Goal: Task Accomplishment & Management: Complete application form

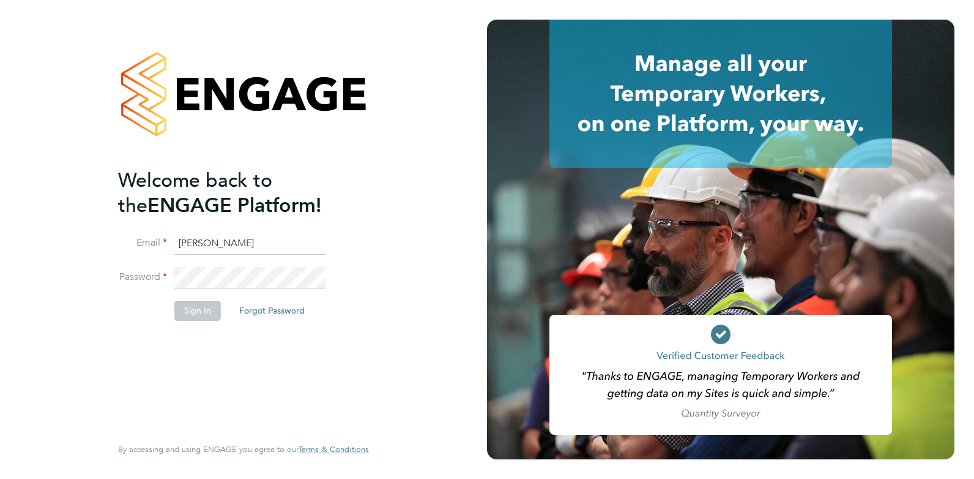
type input "joelbrickell@jjfox.com"
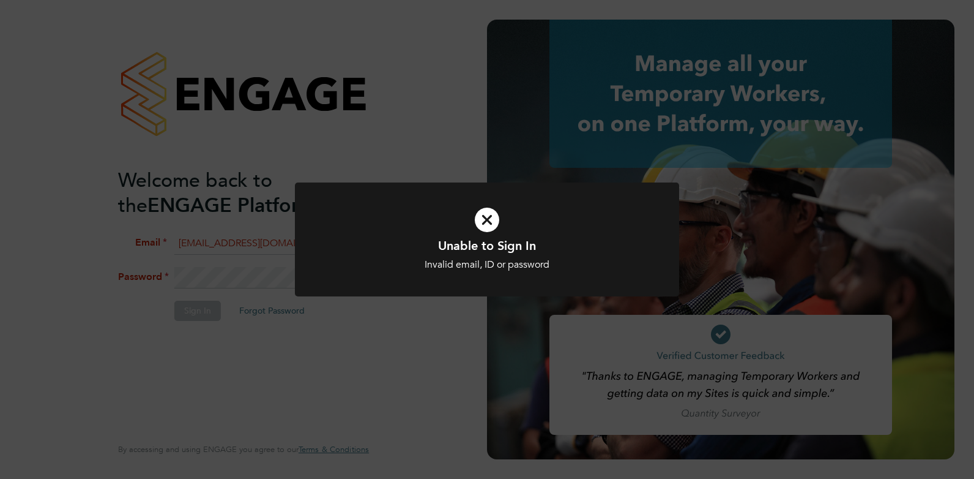
click at [486, 222] on icon at bounding box center [487, 220] width 318 height 48
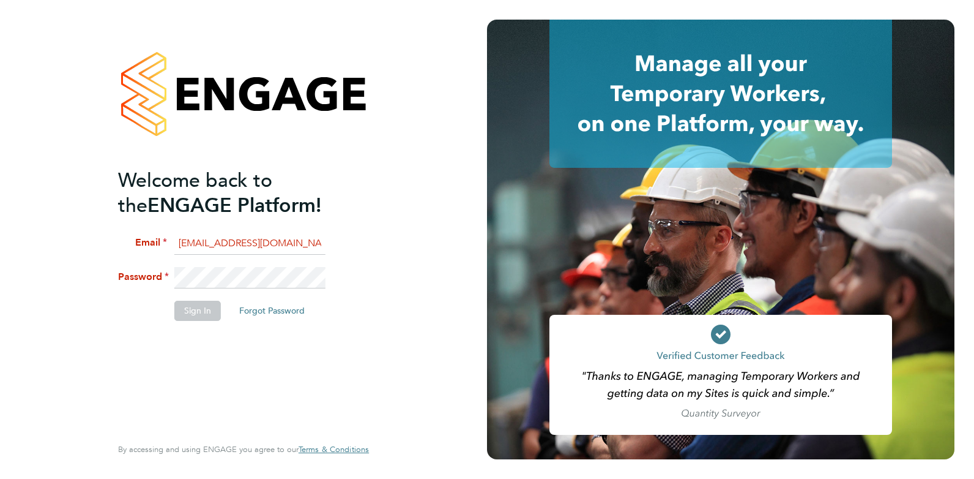
click at [171, 270] on li "Password" at bounding box center [237, 284] width 239 height 34
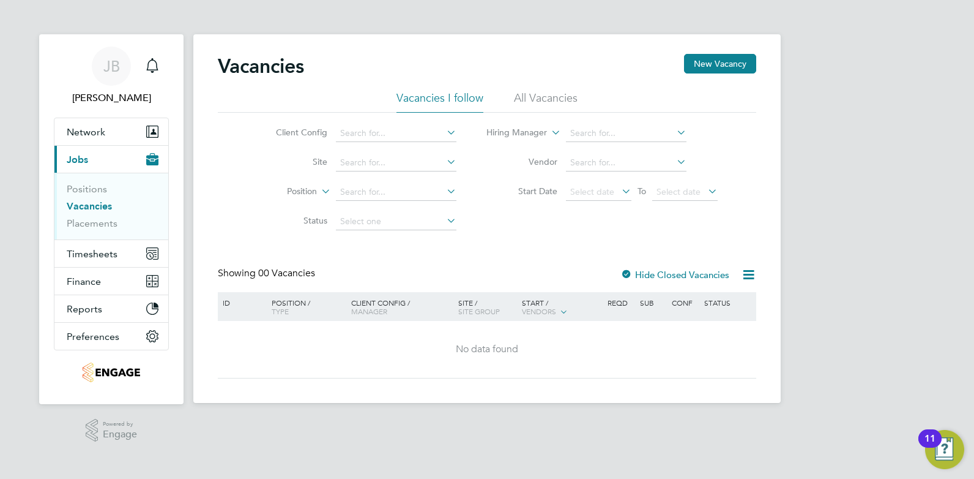
click at [540, 94] on li "All Vacancies" at bounding box center [546, 102] width 64 height 22
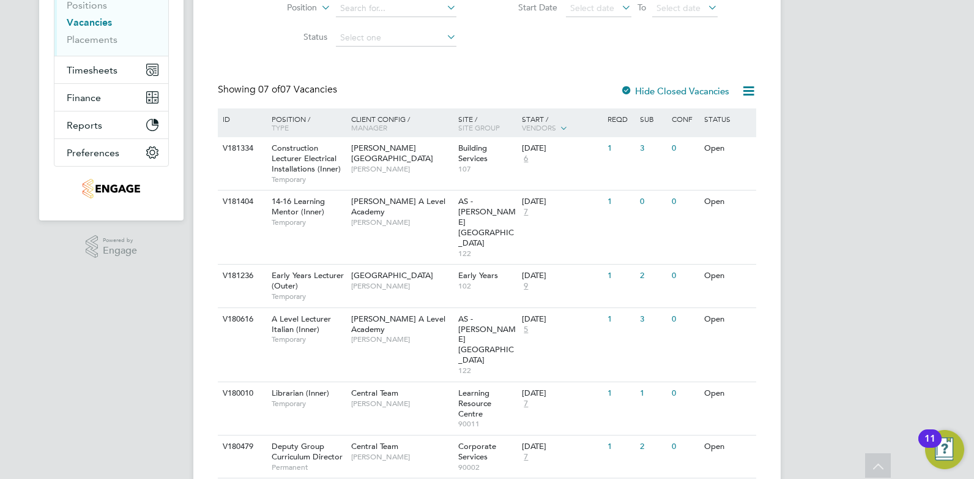
scroll to position [214, 0]
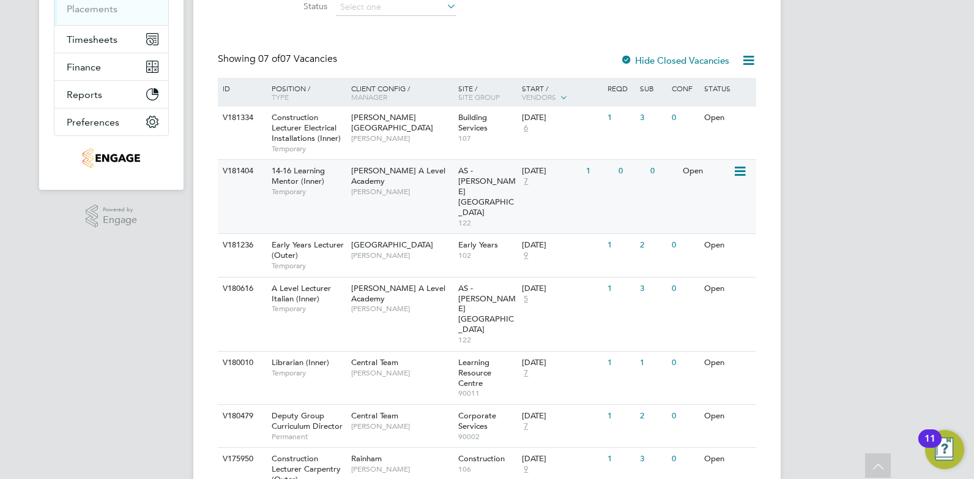
click at [417, 187] on span "[PERSON_NAME]" at bounding box center [401, 192] width 101 height 10
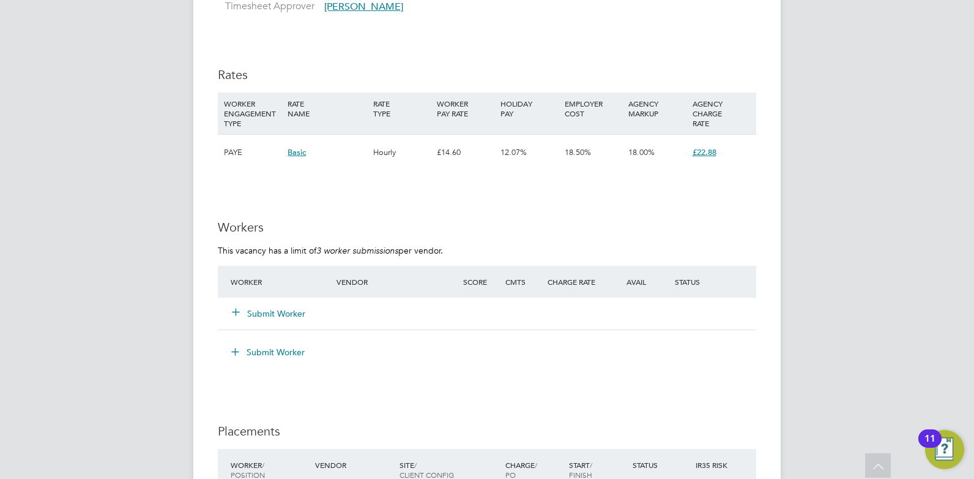
scroll to position [1806, 0]
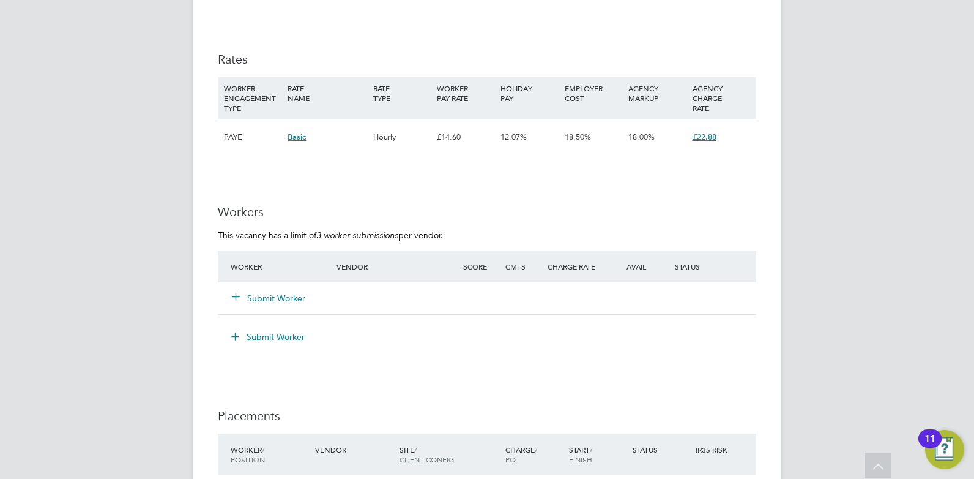
click at [274, 296] on button "Submit Worker" at bounding box center [269, 298] width 73 height 12
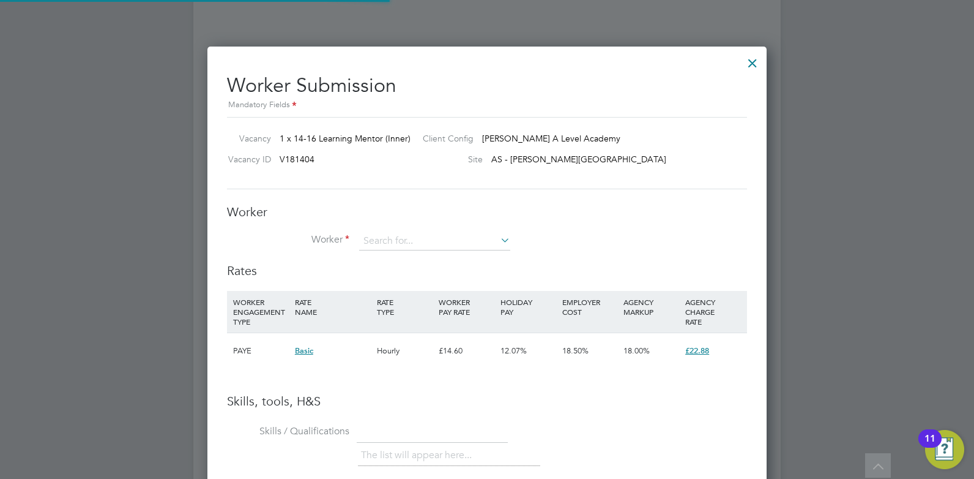
scroll to position [774, 560]
click at [386, 235] on input at bounding box center [434, 241] width 151 height 18
click at [409, 306] on li "[PERSON_NAME] (HQ00654888)" at bounding box center [440, 308] width 163 height 17
type input "[PERSON_NAME] (HQ00654888)"
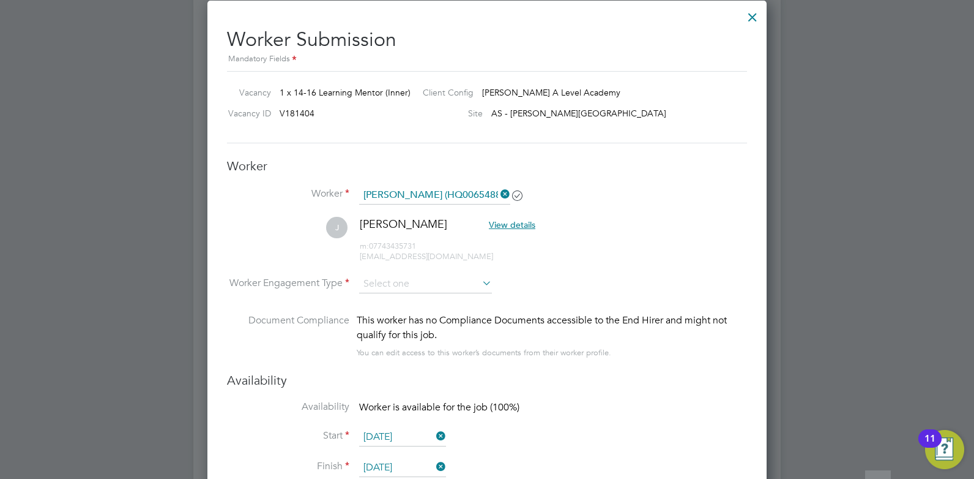
scroll to position [1867, 0]
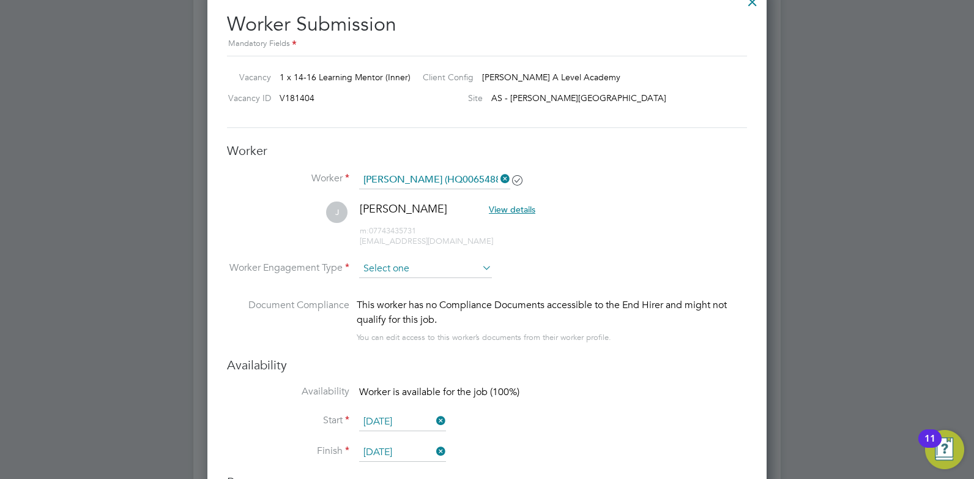
click at [406, 264] on input at bounding box center [425, 269] width 133 height 18
click at [379, 284] on li "Contract" at bounding box center [426, 286] width 134 height 16
type input "Contract"
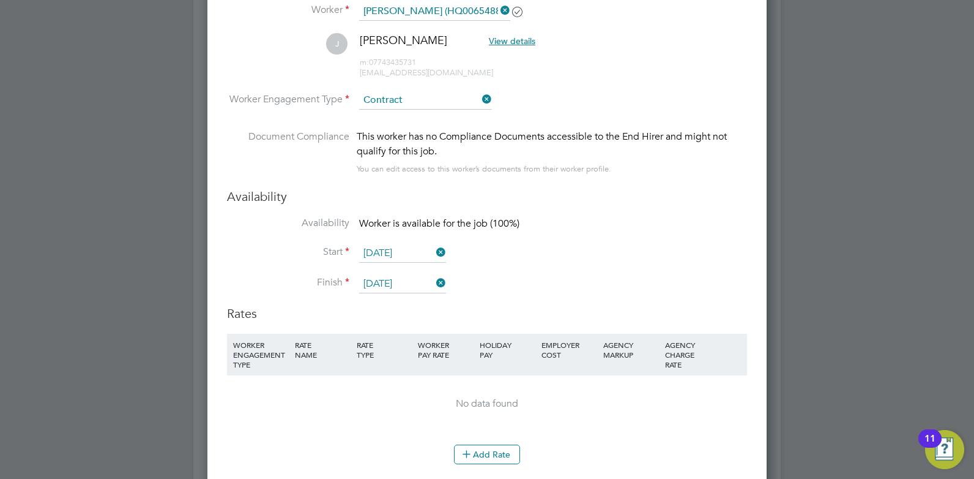
scroll to position [0, 0]
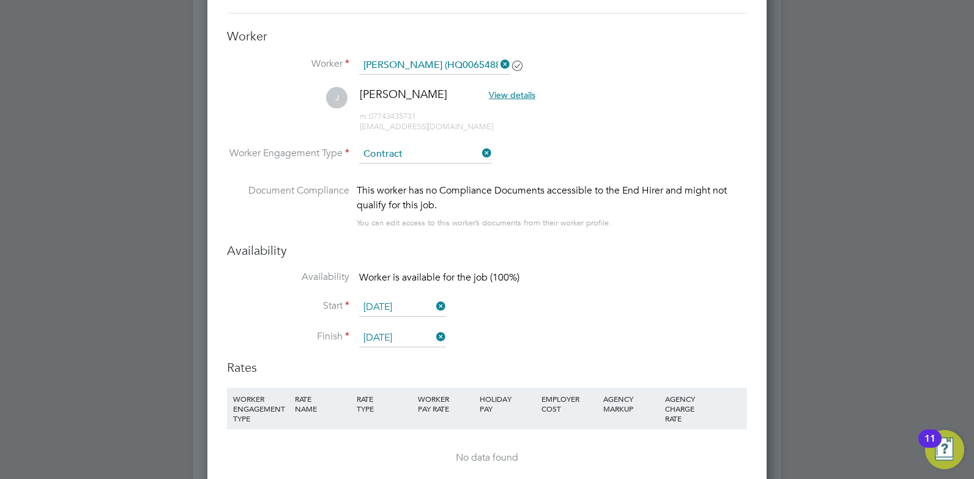
click at [480, 152] on icon at bounding box center [480, 152] width 0 height 17
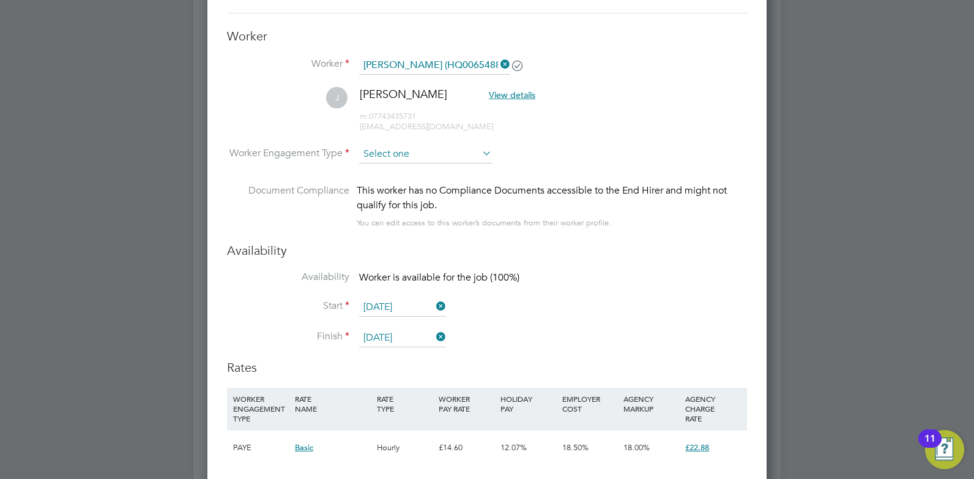
click at [405, 151] on input at bounding box center [425, 154] width 133 height 18
click at [378, 183] on li "PAYE" at bounding box center [426, 187] width 134 height 16
type input "PAYE"
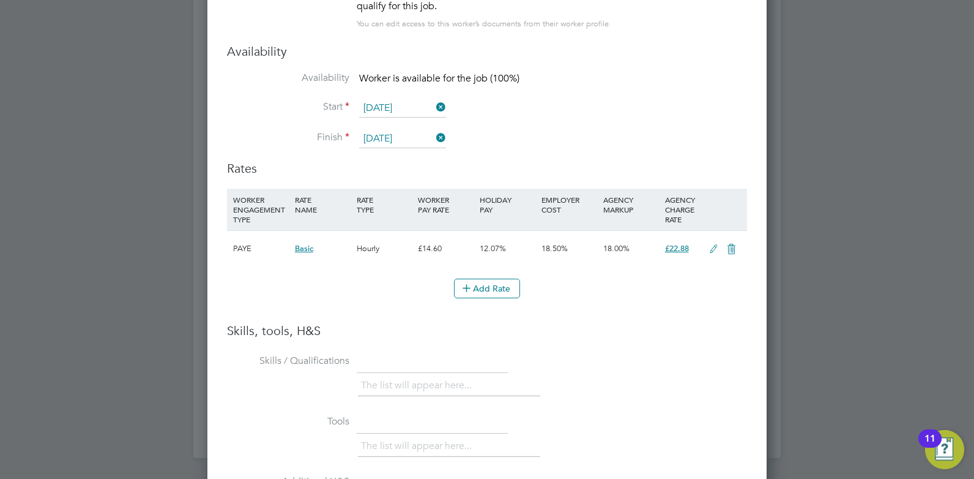
click at [712, 250] on icon at bounding box center [713, 249] width 15 height 10
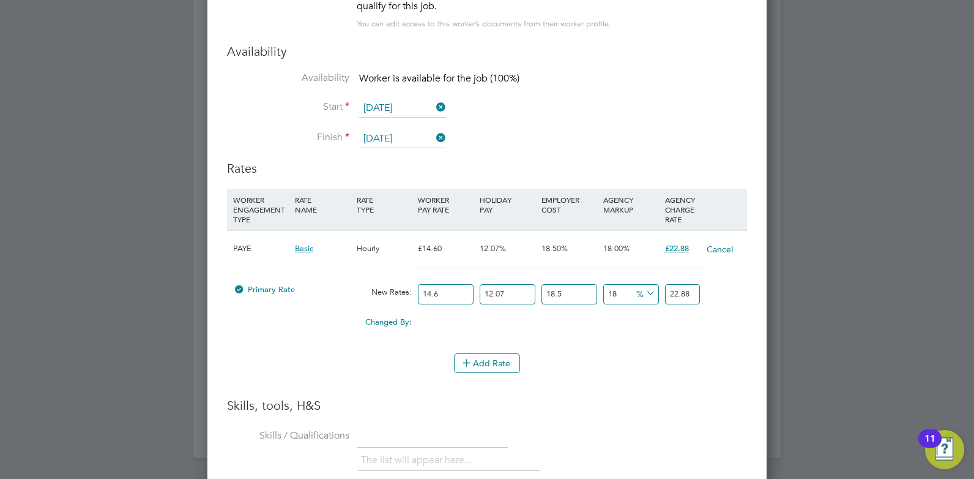
click at [456, 293] on input "14.6" at bounding box center [446, 294] width 56 height 20
type input "14"
type input "21.93904734"
type input "1"
type input "1.56707481"
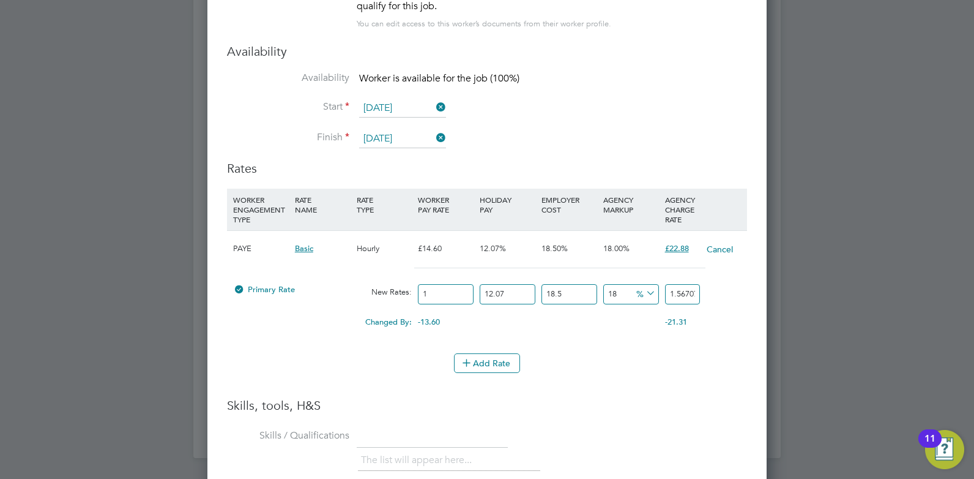
type input "15"
type input "23.50612215"
type input "15.7"
type input "24.603074517"
type input "15.76"
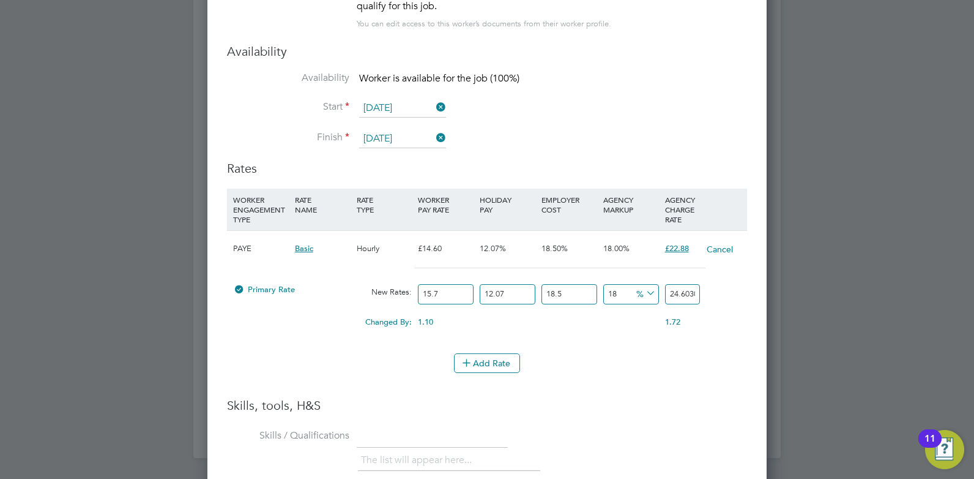
type input "24.6970990056"
type input "15.76"
click at [494, 365] on button "Add Rate" at bounding box center [487, 363] width 66 height 20
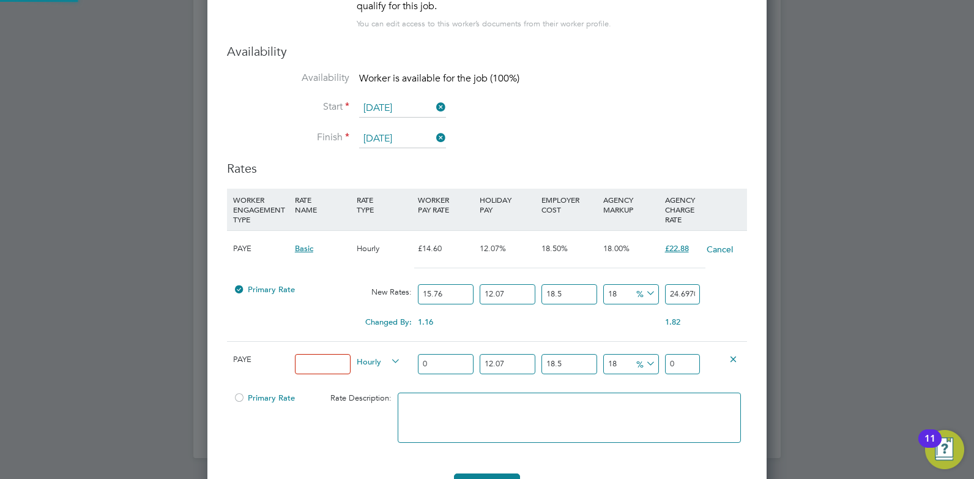
scroll to position [1272, 560]
click at [734, 360] on icon at bounding box center [733, 358] width 9 height 9
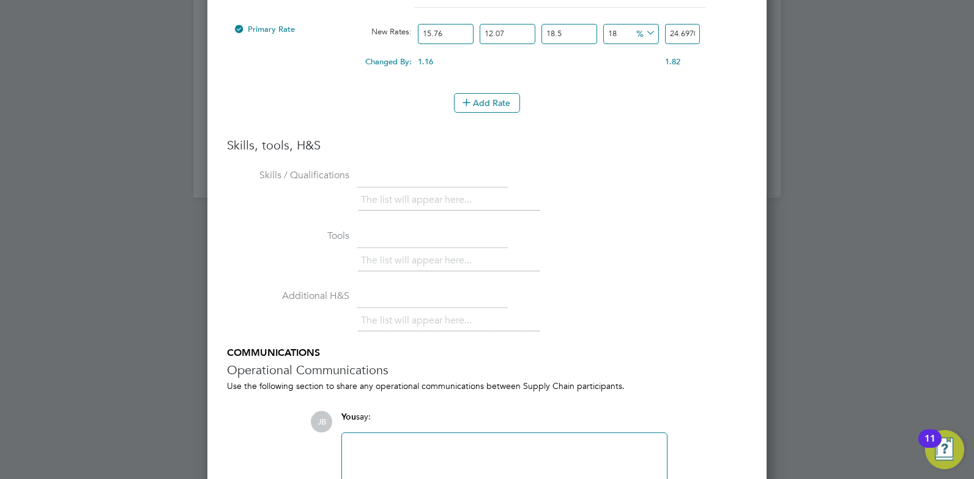
scroll to position [2525, 0]
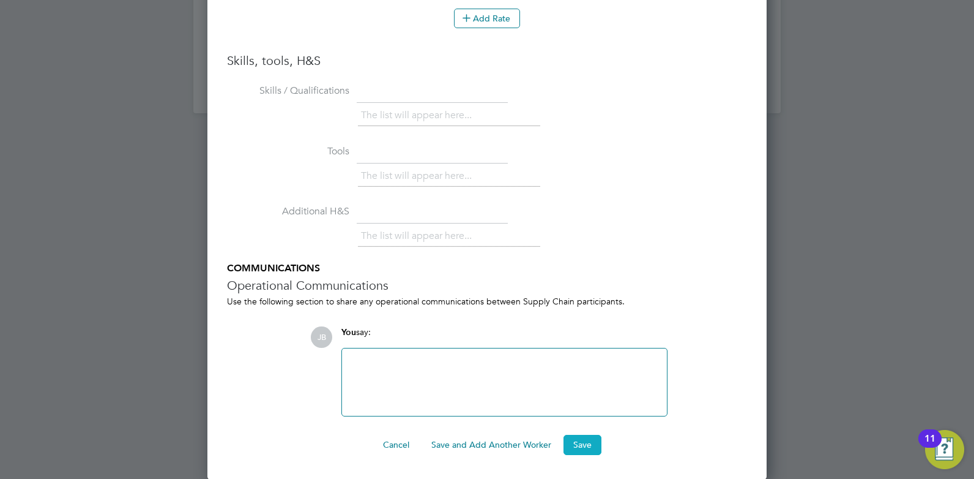
click at [586, 444] on button "Save" at bounding box center [583, 445] width 38 height 20
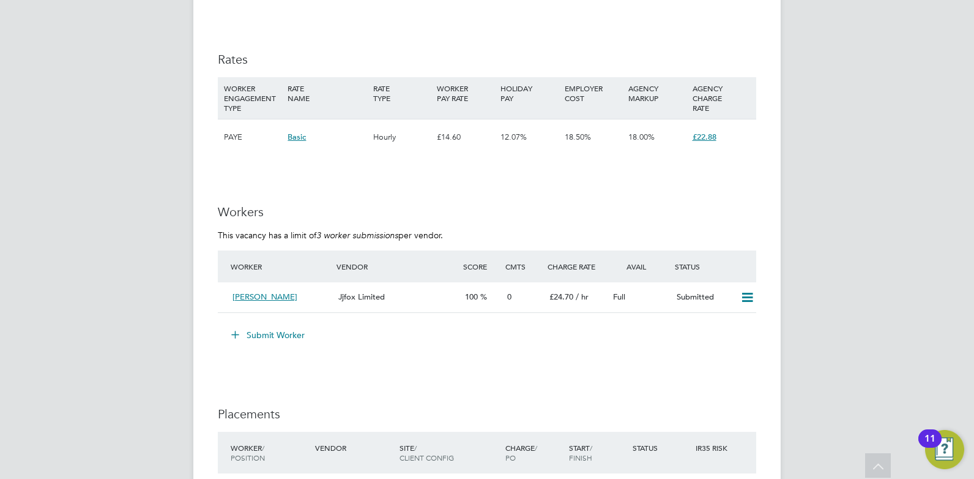
scroll to position [1821, 0]
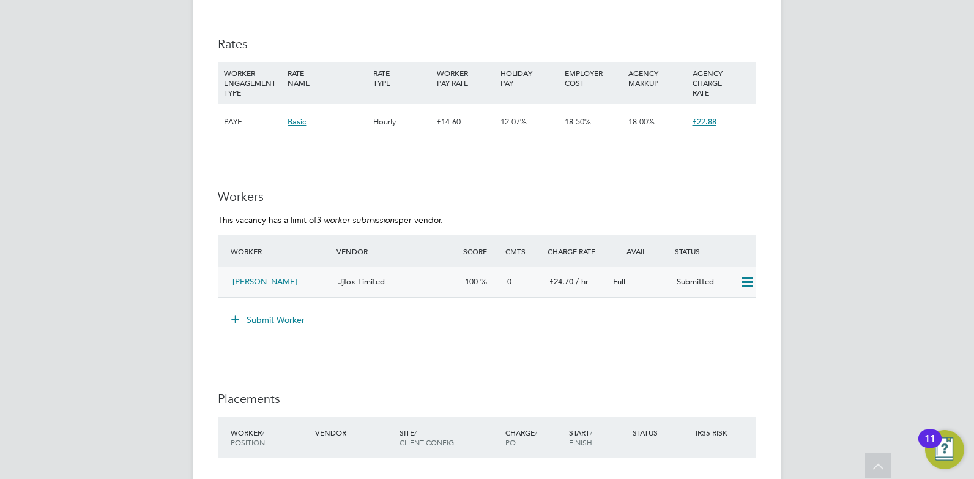
click at [434, 283] on div "Jjfox Limited" at bounding box center [397, 282] width 127 height 20
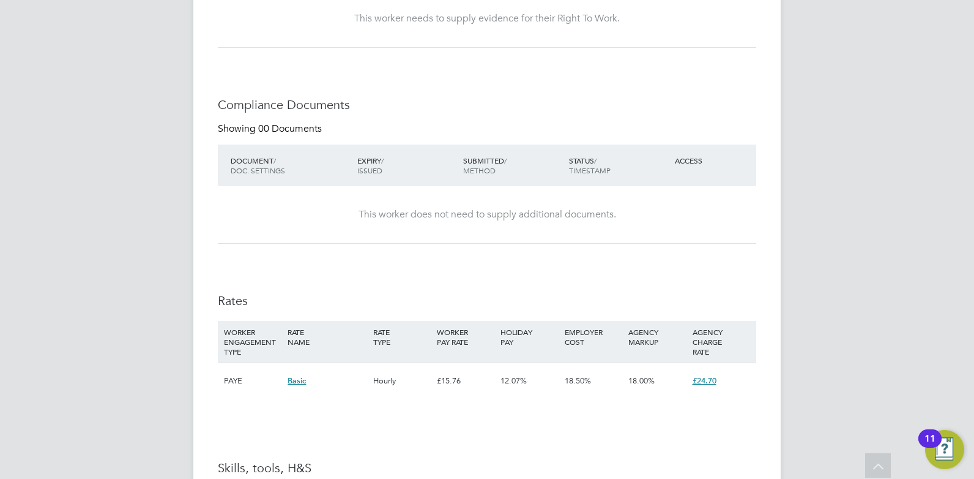
scroll to position [940, 0]
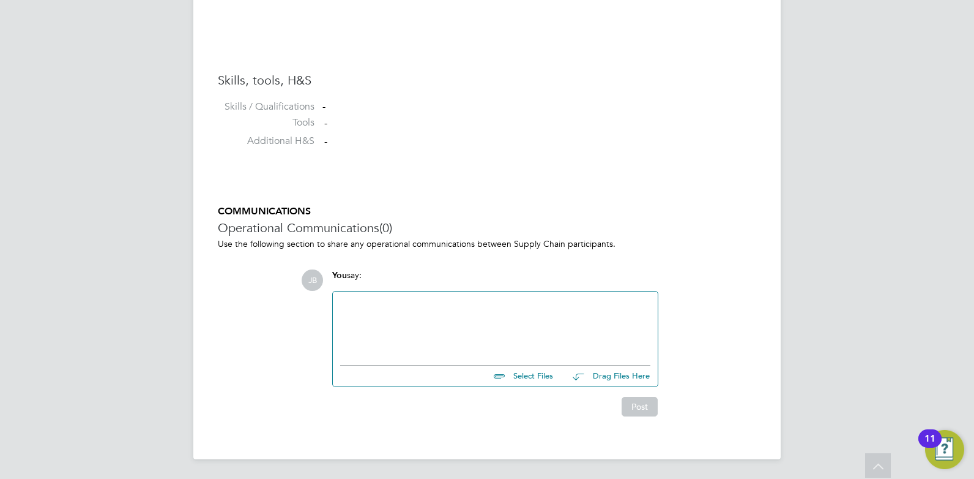
click at [496, 375] on input "file" at bounding box center [559, 373] width 184 height 17
type input "C:\fakepath\[PERSON_NAME] CV - HQ 654888.docx"
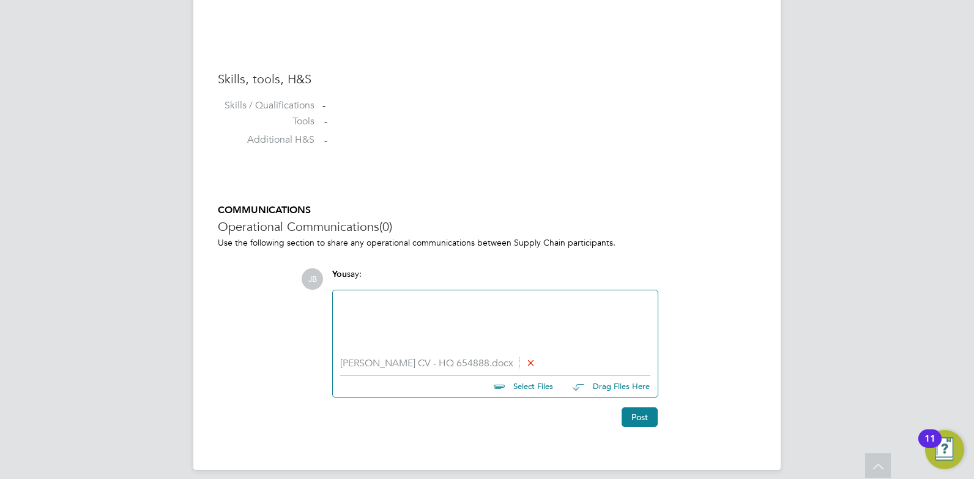
click at [409, 313] on div at bounding box center [495, 323] width 310 height 53
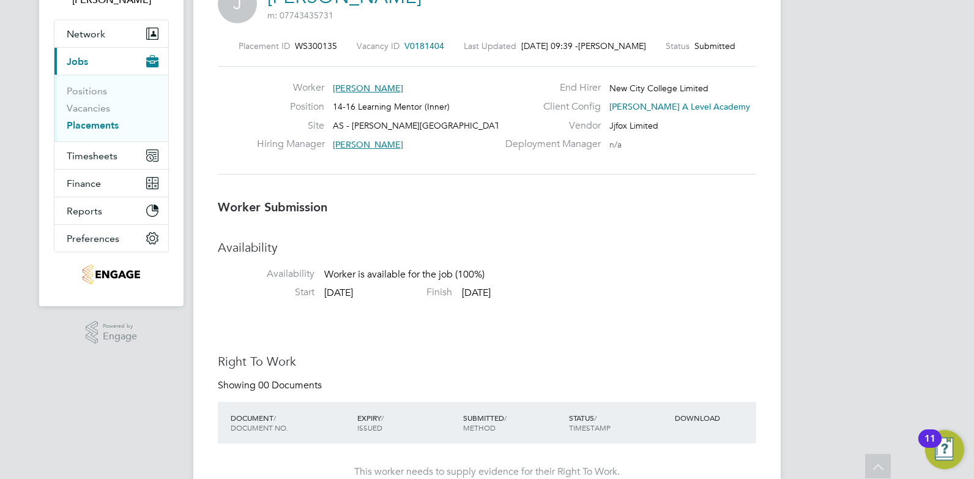
scroll to position [0, 0]
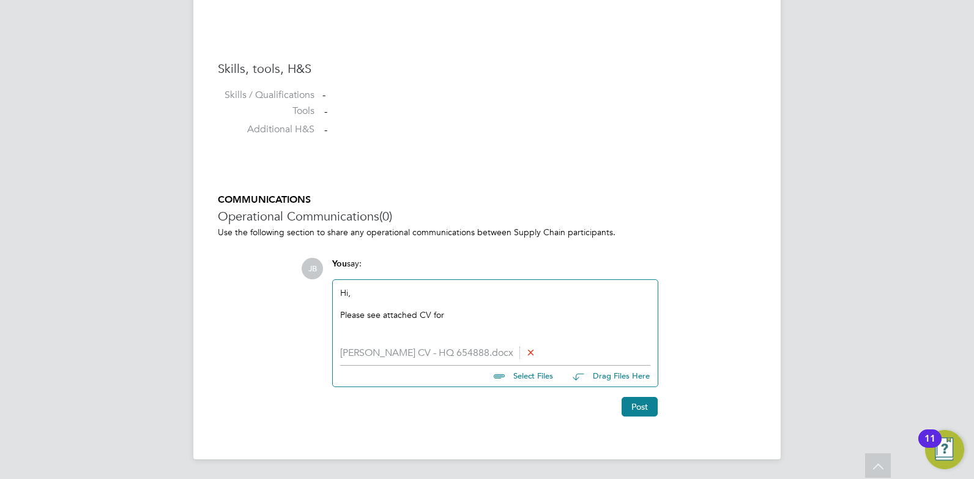
click at [457, 323] on div "Hi, Please see attached CV for" at bounding box center [495, 313] width 310 height 53
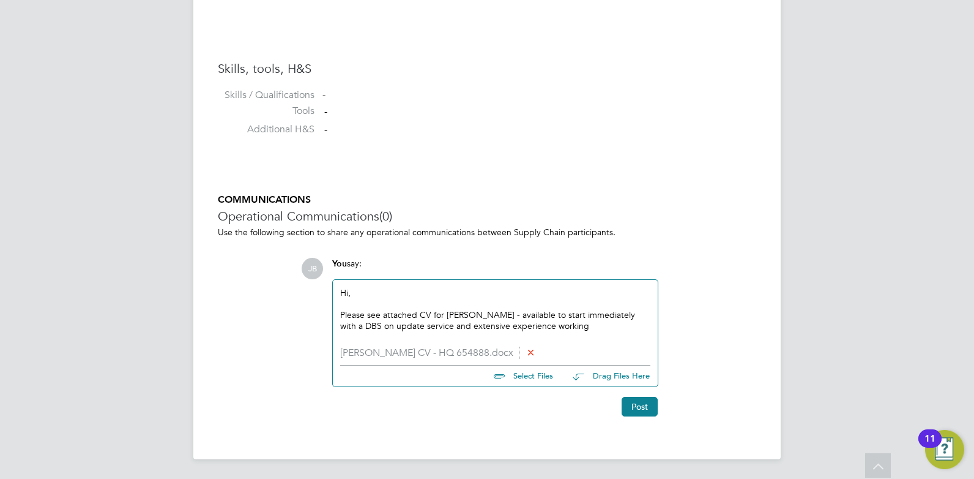
click at [542, 337] on div "Hi, Please see attached CV for [PERSON_NAME] - available to start immediately w…" at bounding box center [495, 313] width 310 height 53
click at [635, 408] on button "Post" at bounding box center [640, 407] width 36 height 20
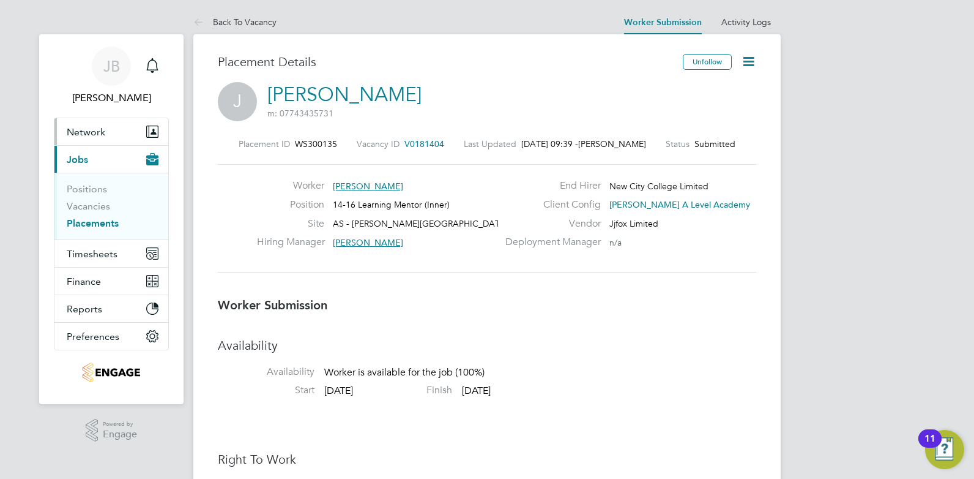
click at [99, 126] on span "Network" at bounding box center [86, 132] width 39 height 12
click at [89, 206] on link "Vacancies" at bounding box center [88, 206] width 43 height 12
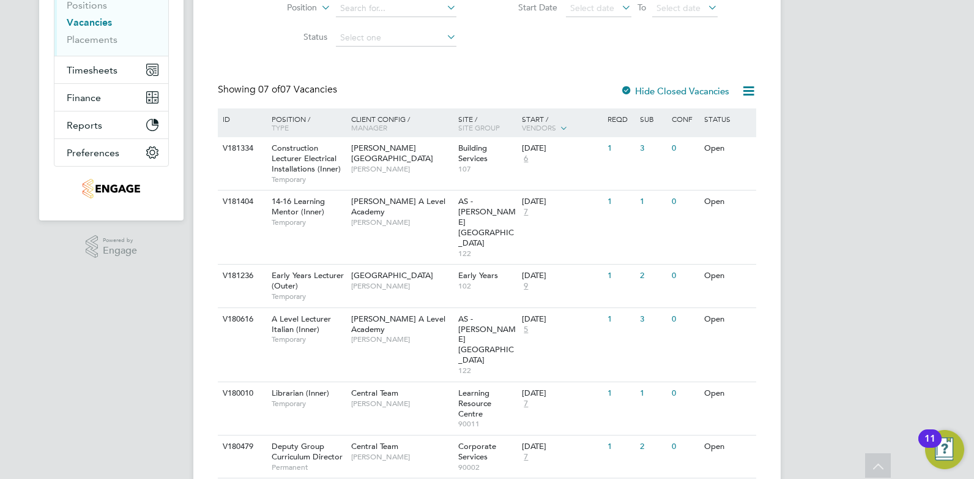
scroll to position [219, 0]
